Goal: Use online tool/utility

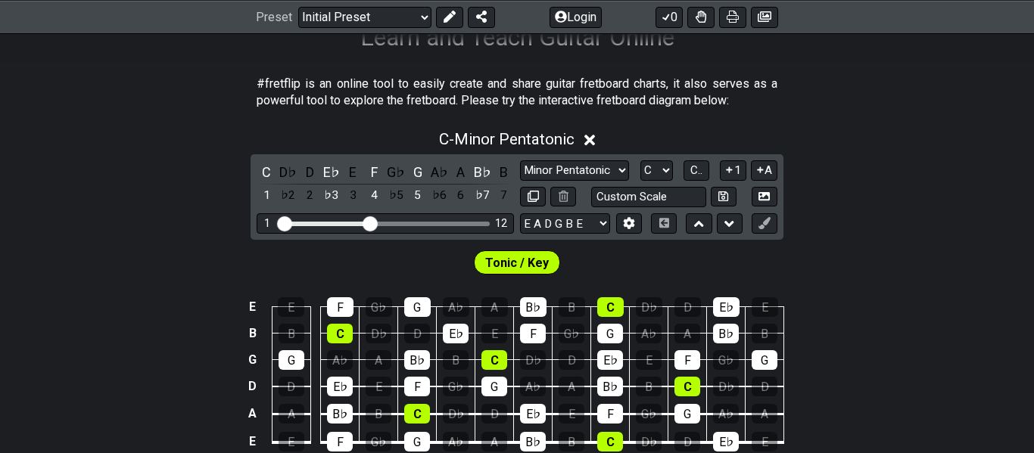
scroll to position [266, 0]
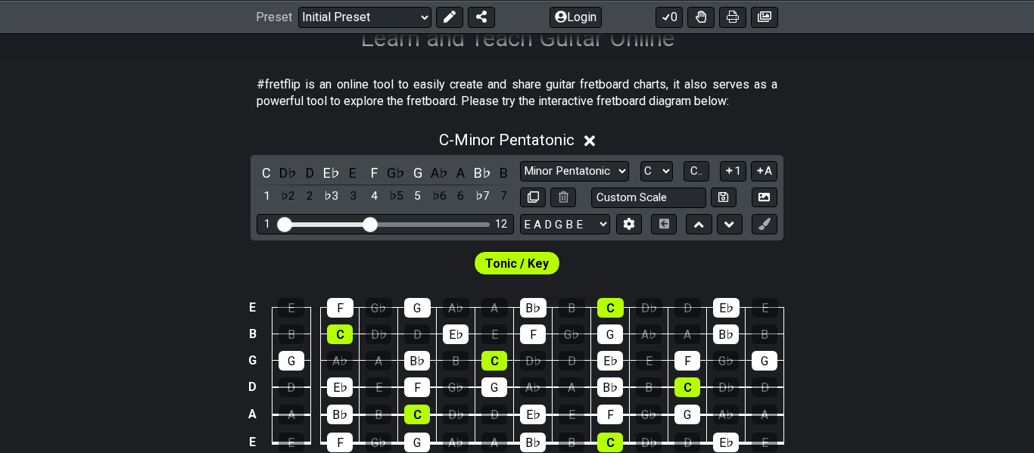
click at [515, 264] on span "Tonic / Key" at bounding box center [517, 264] width 64 height 22
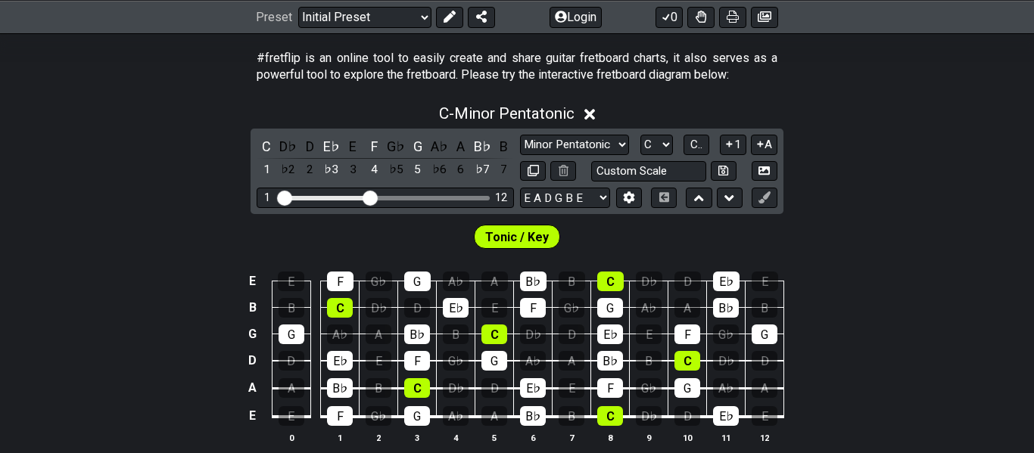
scroll to position [293, 0]
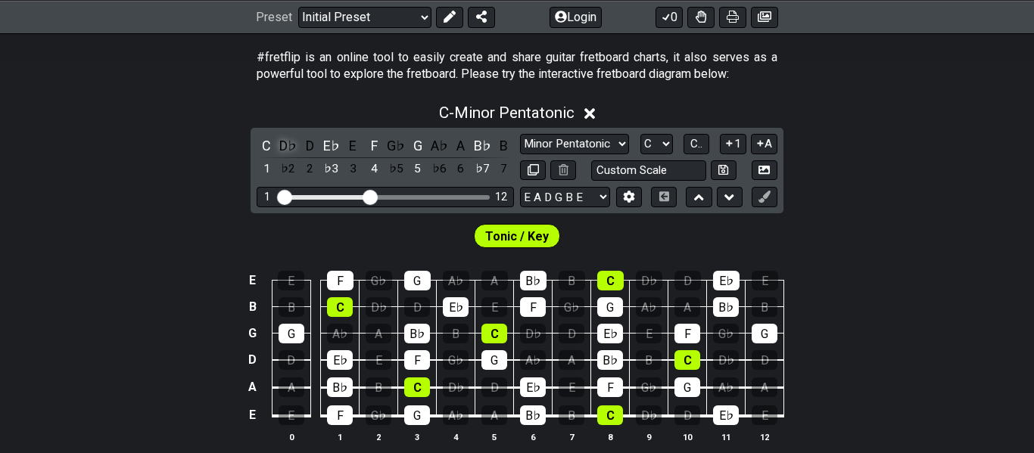
click at [288, 142] on div "D♭" at bounding box center [289, 145] width 20 height 20
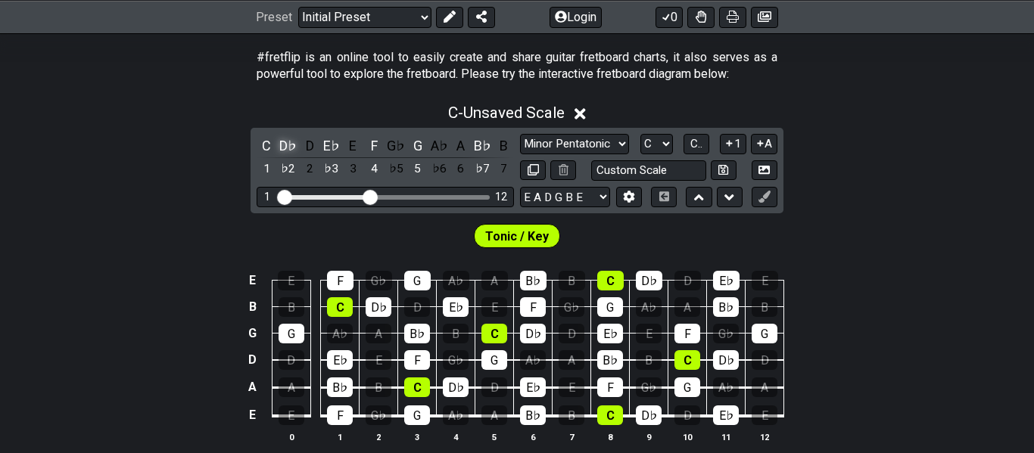
click at [288, 142] on div "D♭" at bounding box center [289, 145] width 20 height 20
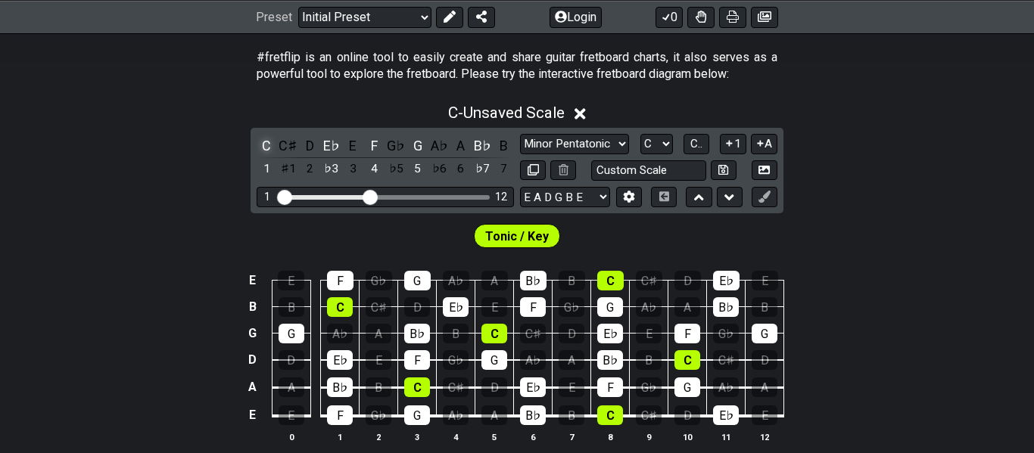
click at [264, 145] on div "C" at bounding box center [267, 145] width 20 height 20
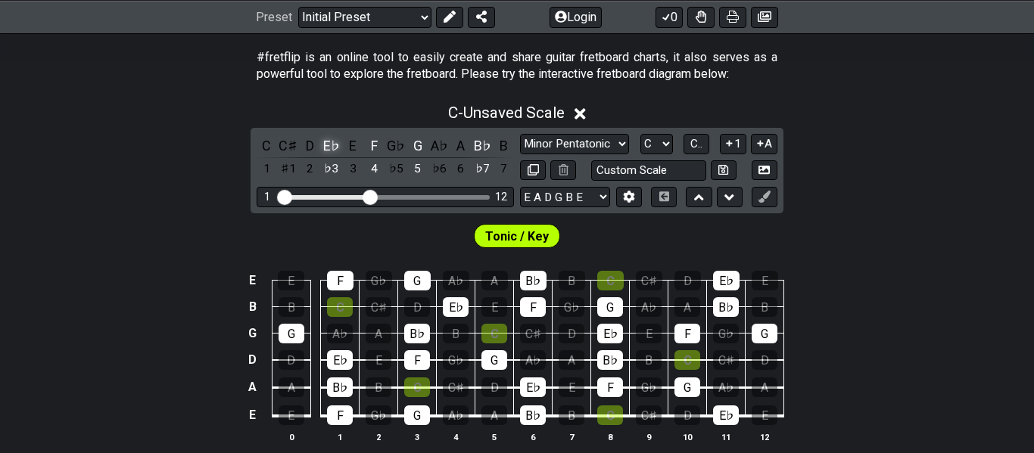
click at [335, 143] on div "E♭" at bounding box center [332, 145] width 20 height 20
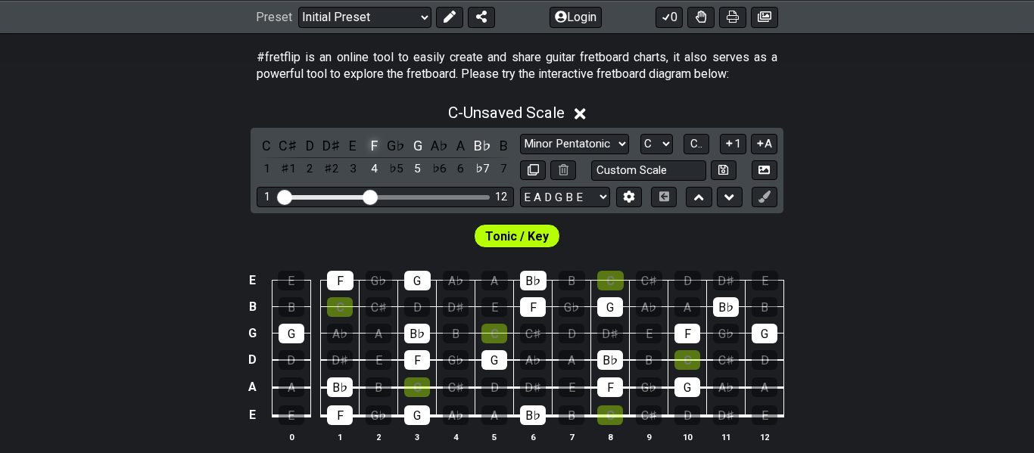
click at [375, 139] on div "F" at bounding box center [375, 145] width 20 height 20
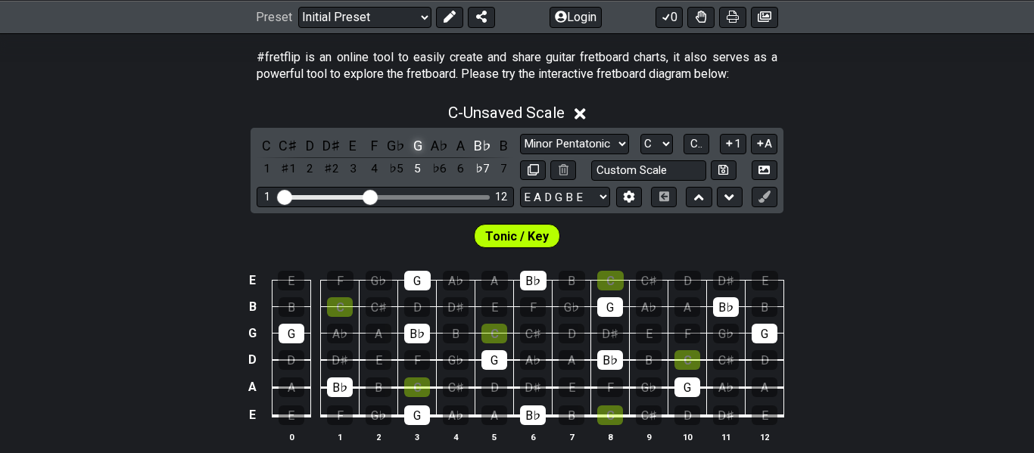
click at [419, 144] on div "G" at bounding box center [418, 145] width 20 height 20
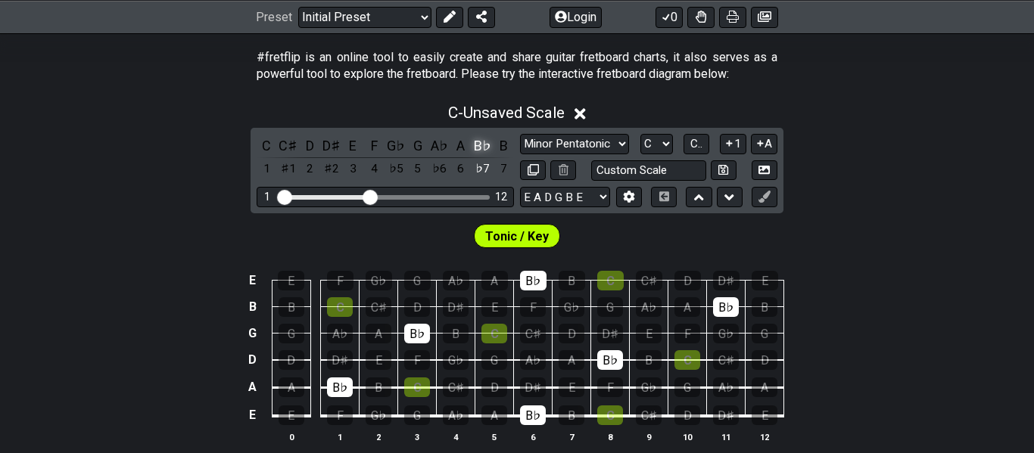
click at [478, 145] on div "B♭" at bounding box center [482, 145] width 20 height 20
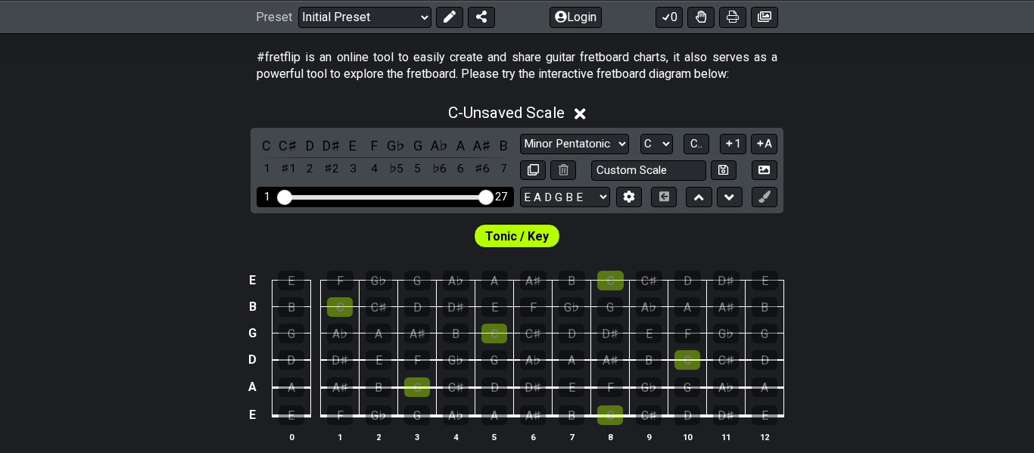
drag, startPoint x: 364, startPoint y: 194, endPoint x: 510, endPoint y: 212, distance: 147.2
click at [493, 196] on input "Visible fret range" at bounding box center [385, 196] width 215 height 0
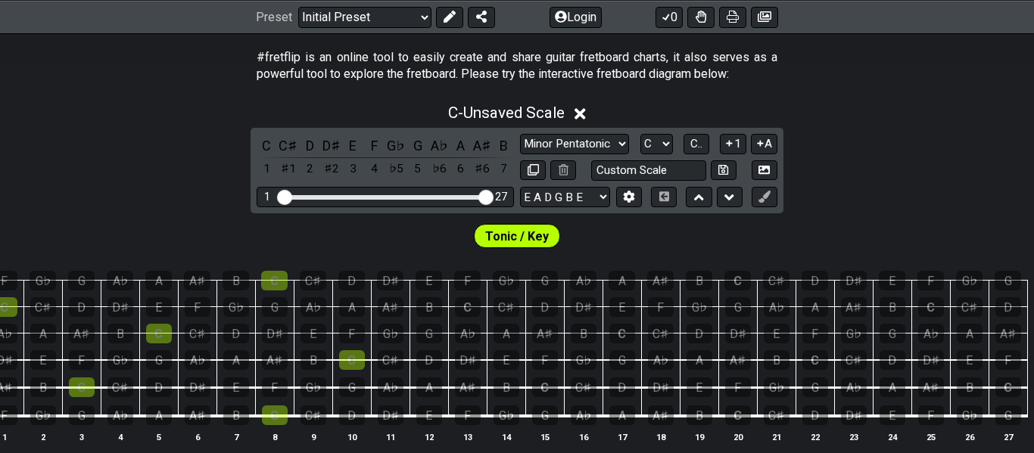
scroll to position [0, 0]
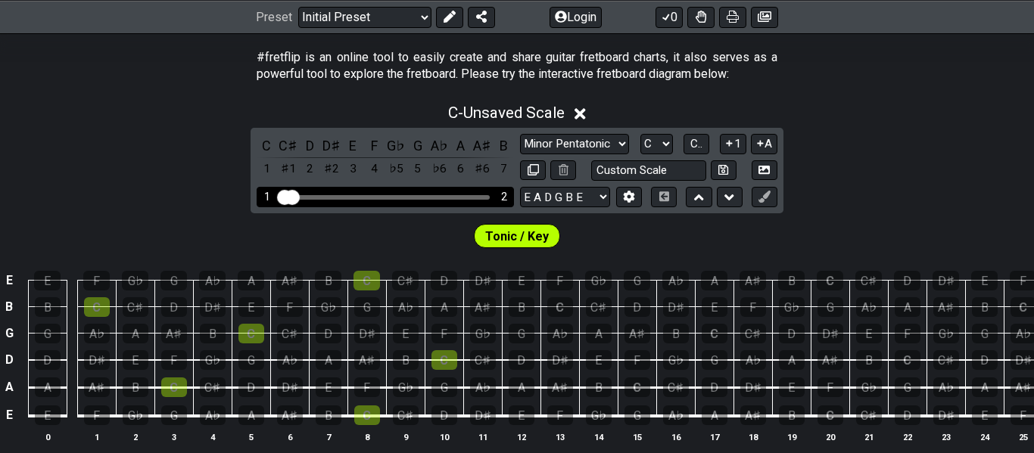
drag, startPoint x: 485, startPoint y: 196, endPoint x: 273, endPoint y: 212, distance: 212.5
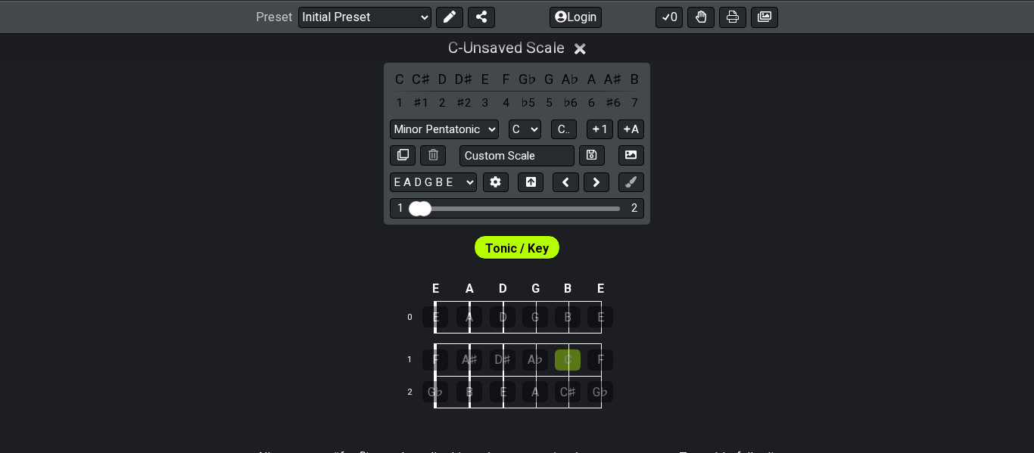
scroll to position [356, 0]
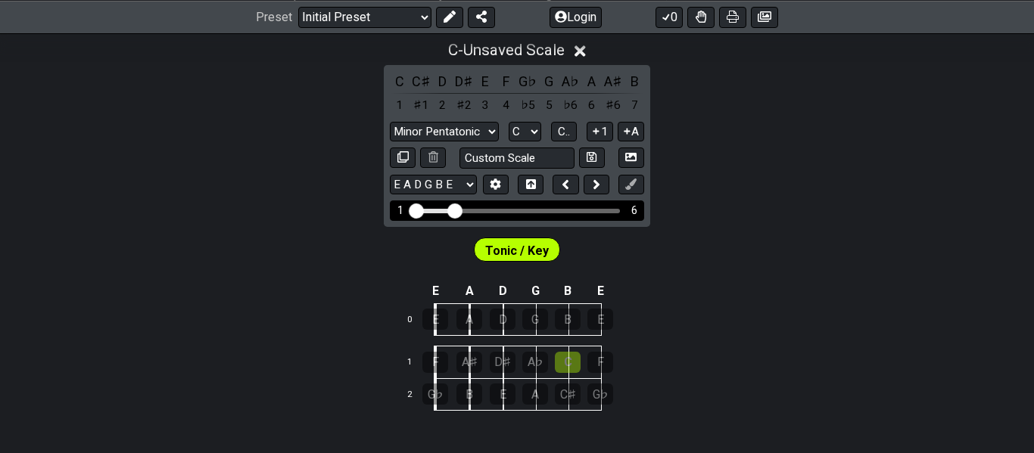
drag, startPoint x: 428, startPoint y: 209, endPoint x: 456, endPoint y: 212, distance: 28.2
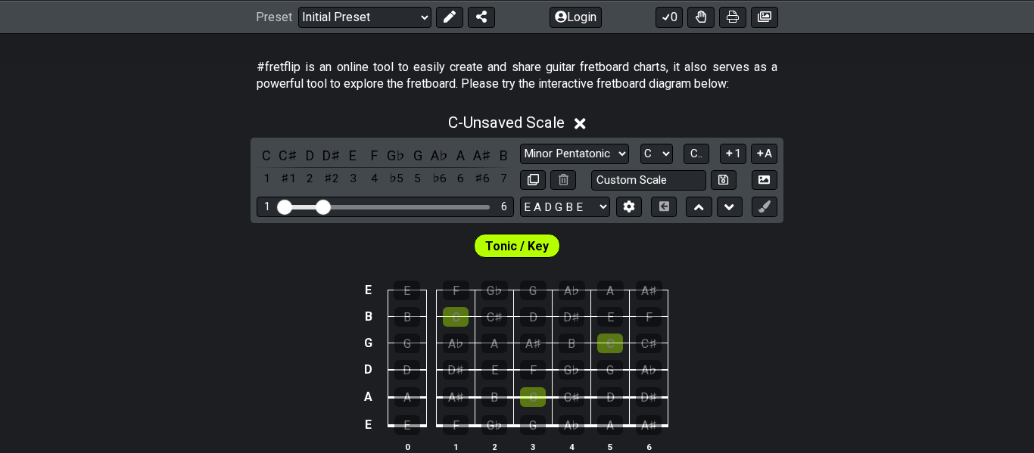
scroll to position [286, 0]
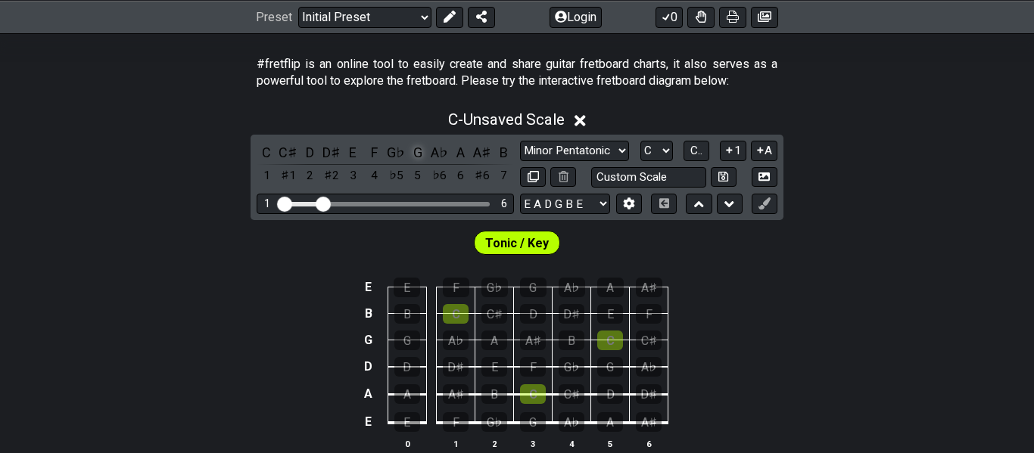
click at [411, 149] on div "G" at bounding box center [418, 152] width 20 height 20
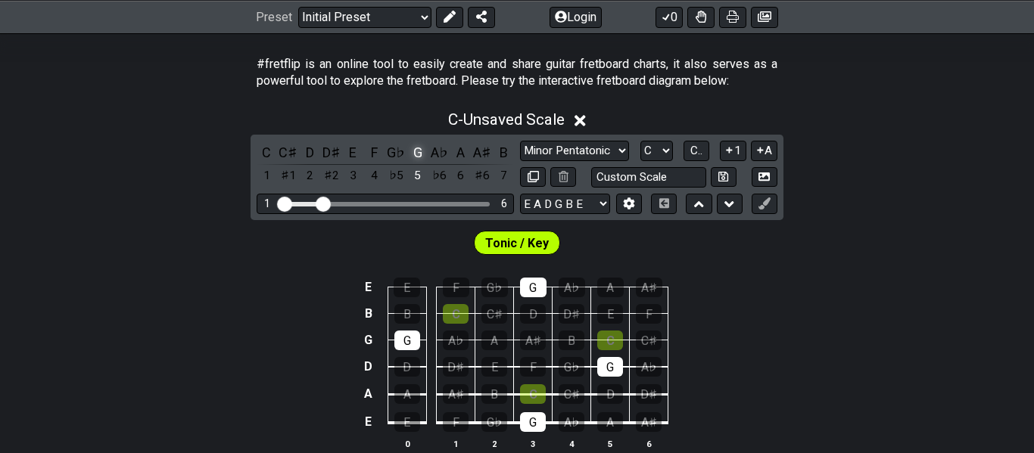
click at [411, 149] on div "G" at bounding box center [418, 152] width 20 height 20
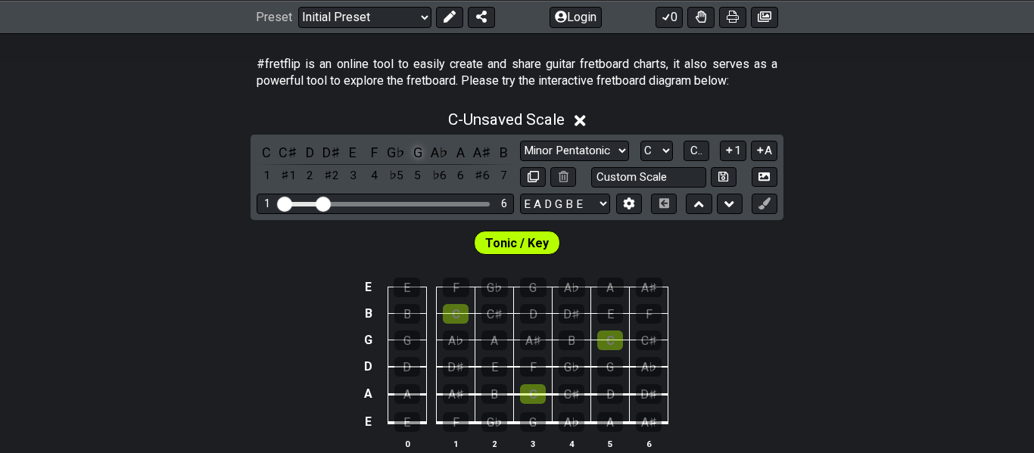
click at [411, 149] on div "G" at bounding box center [418, 152] width 20 height 20
click at [267, 173] on div "1" at bounding box center [267, 176] width 20 height 20
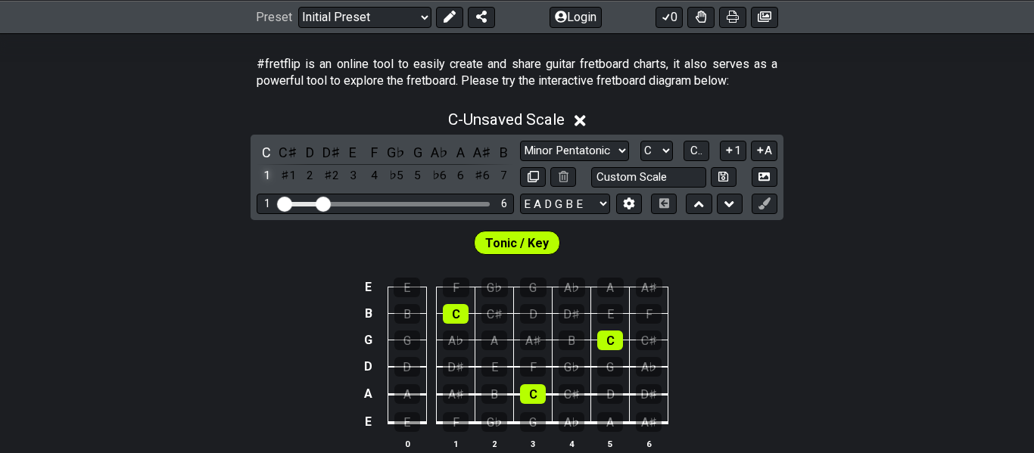
click at [267, 173] on div "1" at bounding box center [267, 176] width 20 height 20
click at [523, 242] on span "Tonic / Key" at bounding box center [517, 243] width 64 height 22
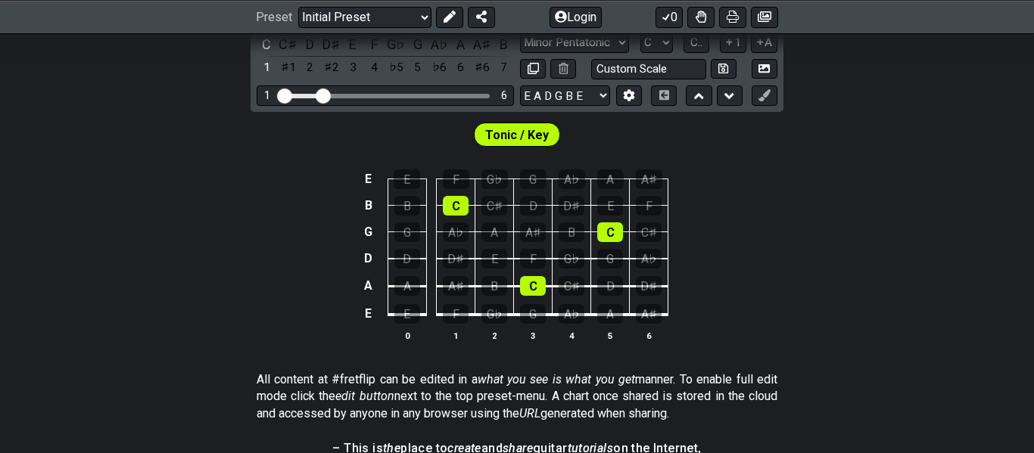
scroll to position [392, 0]
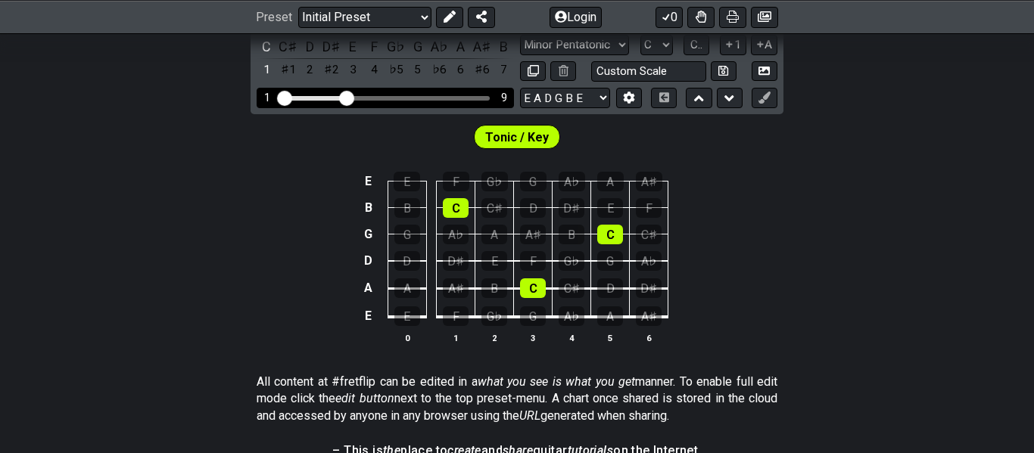
drag, startPoint x: 326, startPoint y: 96, endPoint x: 343, endPoint y: 99, distance: 16.9
click at [343, 97] on input "Visible fret range" at bounding box center [385, 97] width 215 height 0
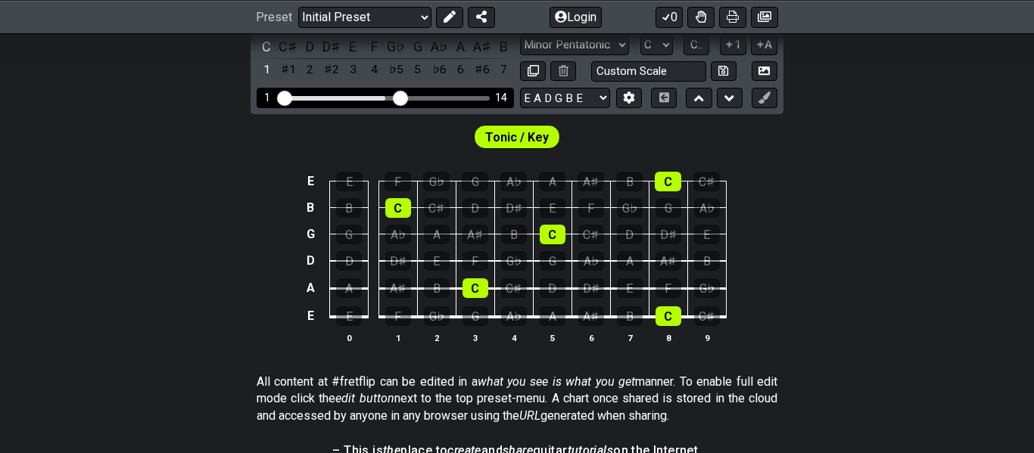
drag, startPoint x: 341, startPoint y: 95, endPoint x: 402, endPoint y: 98, distance: 60.6
click at [402, 97] on input "Visible fret range" at bounding box center [385, 97] width 215 height 0
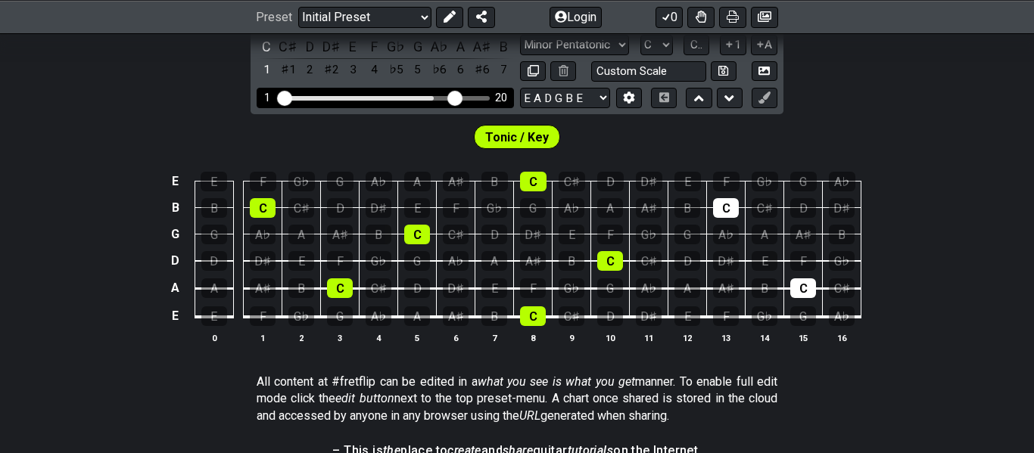
drag, startPoint x: 403, startPoint y: 97, endPoint x: 453, endPoint y: 101, distance: 49.4
click at [453, 97] on input "Visible fret range" at bounding box center [385, 97] width 215 height 0
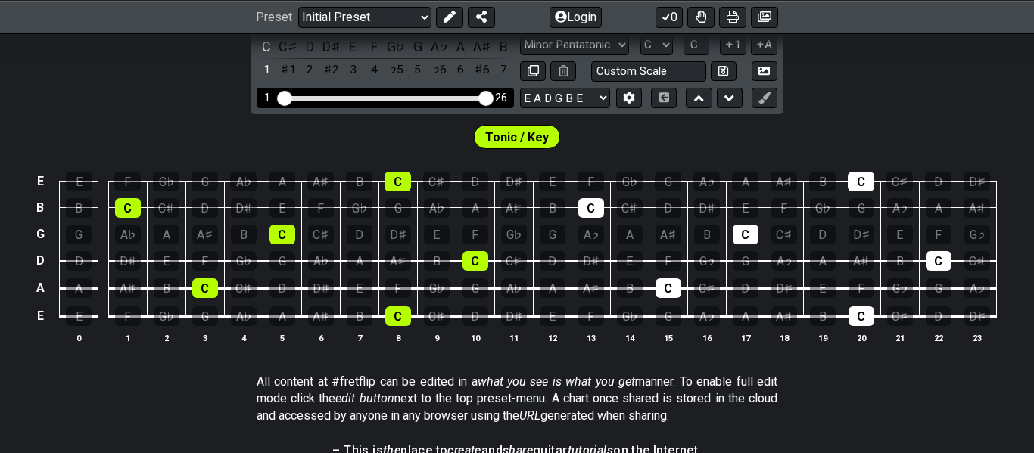
drag, startPoint x: 450, startPoint y: 101, endPoint x: 496, endPoint y: 103, distance: 46.2
click at [493, 97] on input "Visible fret range" at bounding box center [385, 97] width 215 height 0
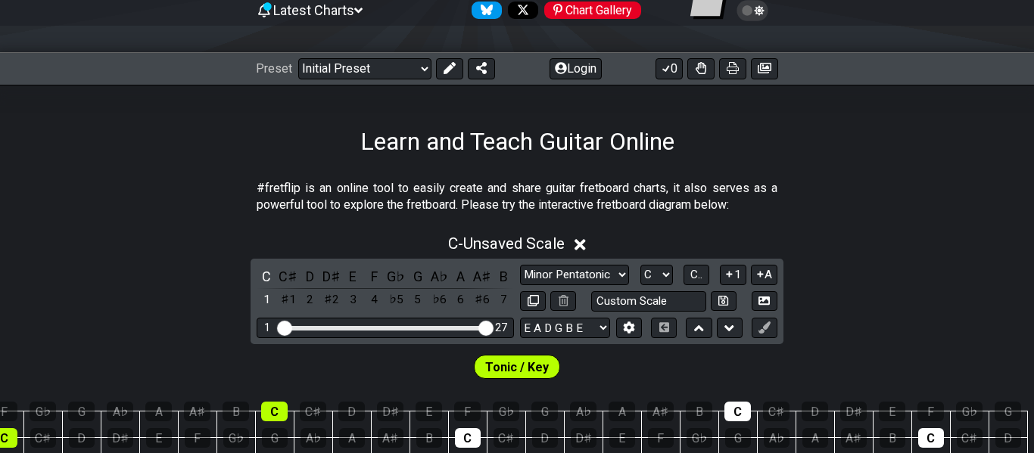
scroll to position [160, 0]
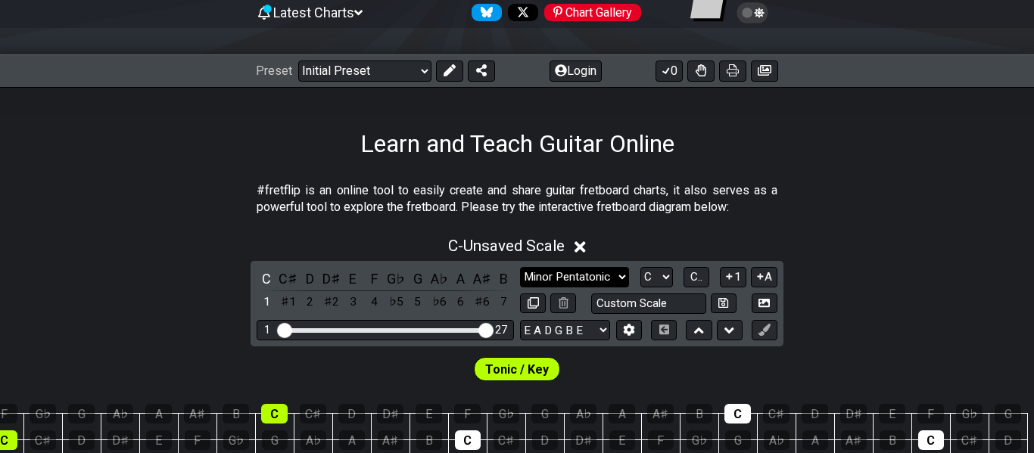
click at [556, 278] on select "Minor Pentatonic Click to edit Minor Pentatonic Major Pentatonic Minor Blues Ma…" at bounding box center [574, 277] width 109 height 20
click at [814, 76] on div "Preset Welcome to #fretflip! Initial Preset Custom Preset Minor Pentatonic Majo…" at bounding box center [517, 70] width 1034 height 33
